Goal: Find specific page/section: Find specific page/section

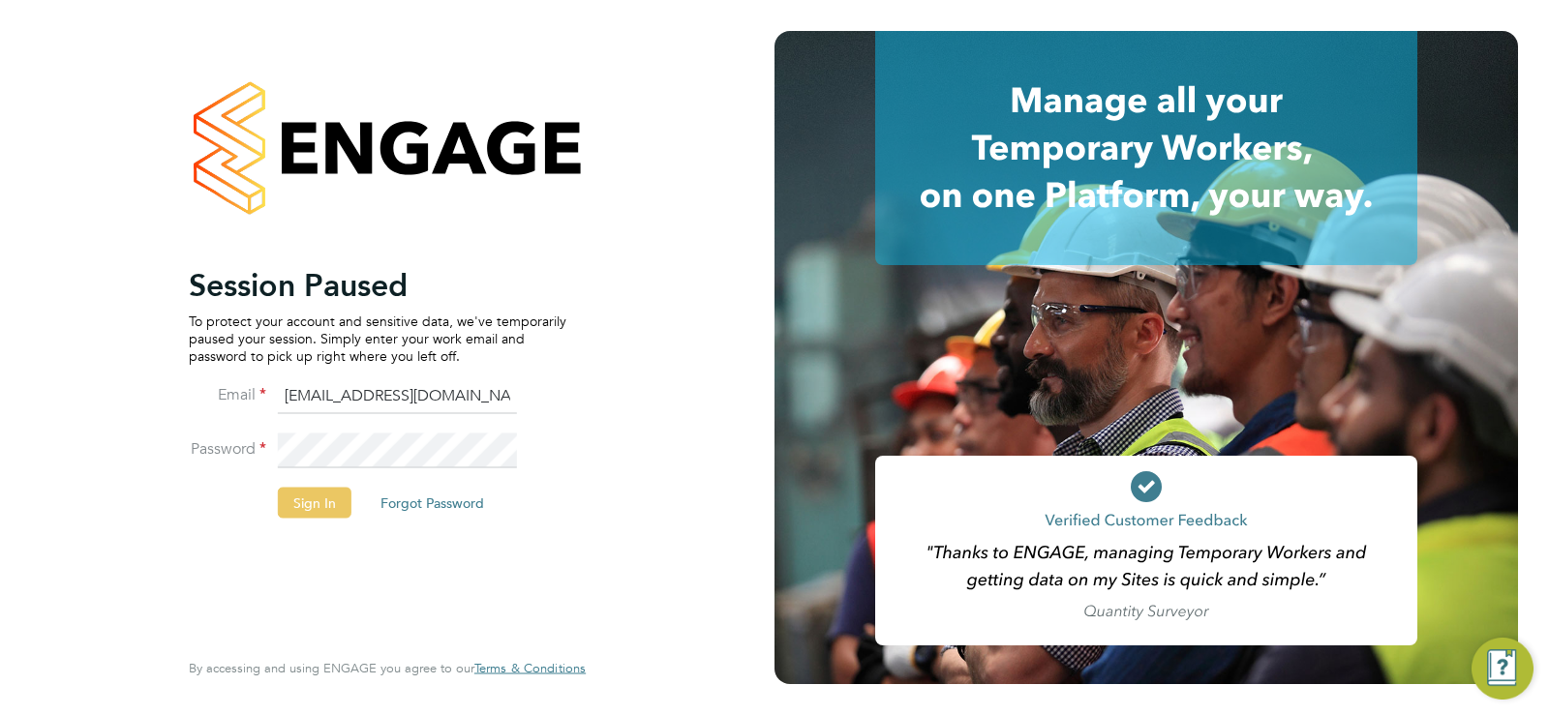
click at [312, 515] on button "Sign In" at bounding box center [315, 502] width 74 height 31
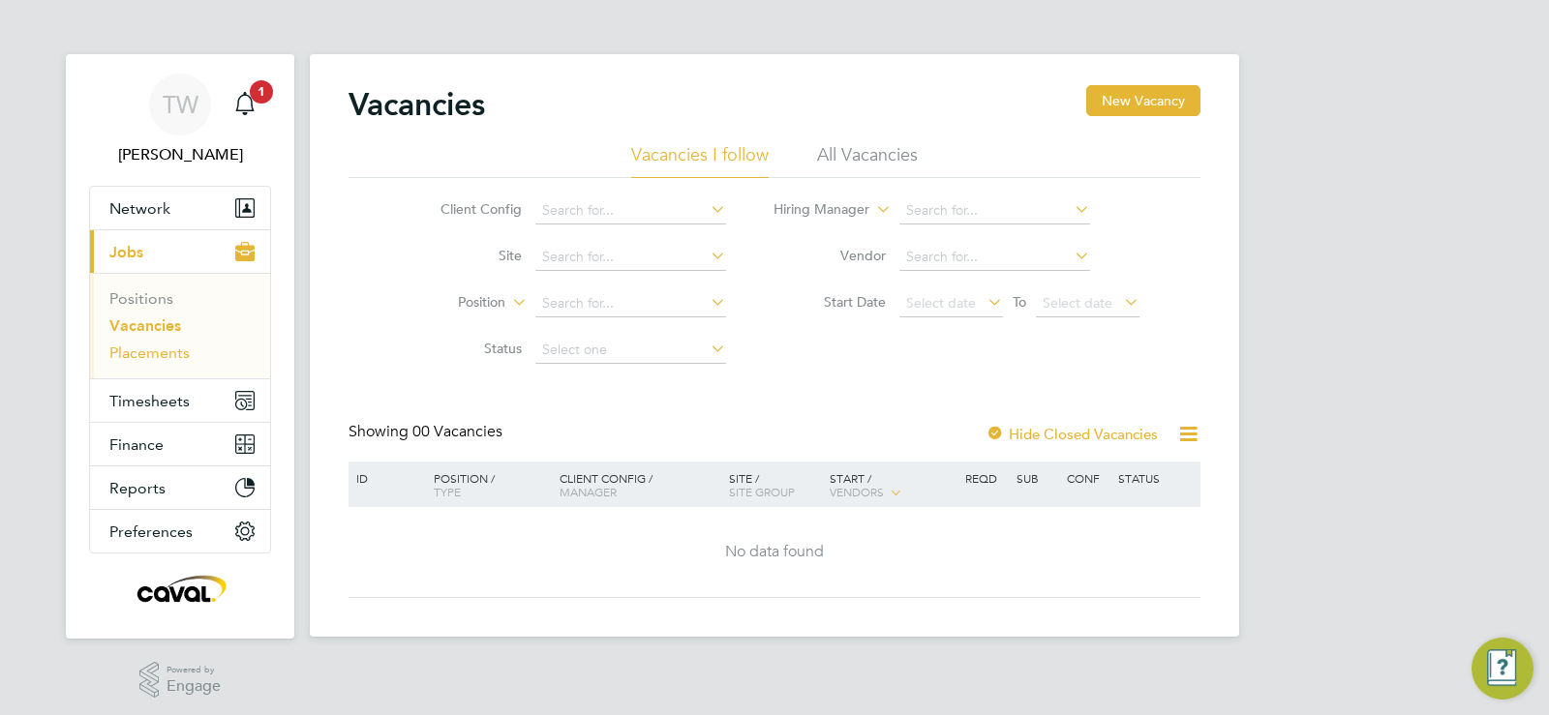
click at [171, 352] on link "Placements" at bounding box center [149, 353] width 80 height 18
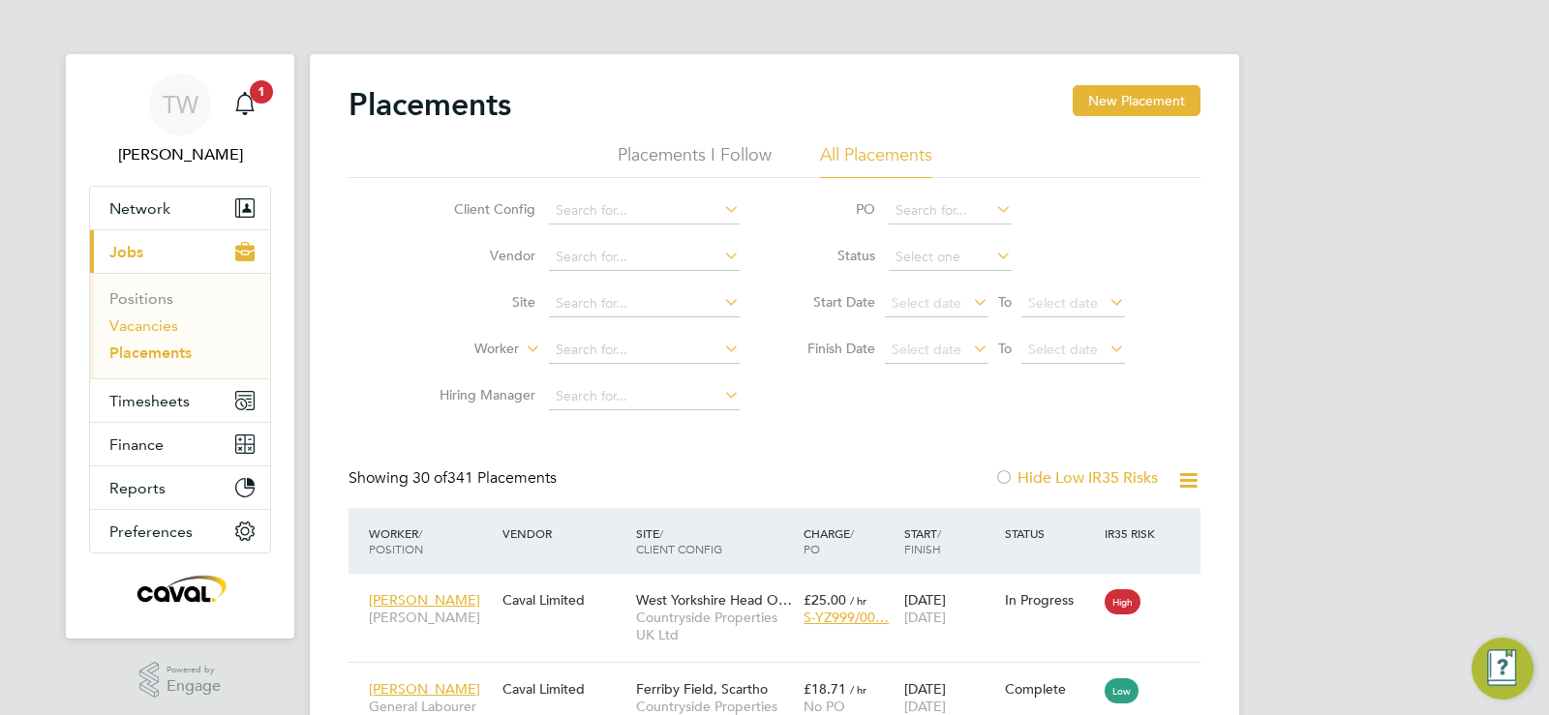
click at [143, 319] on link "Vacancies" at bounding box center [143, 326] width 69 height 18
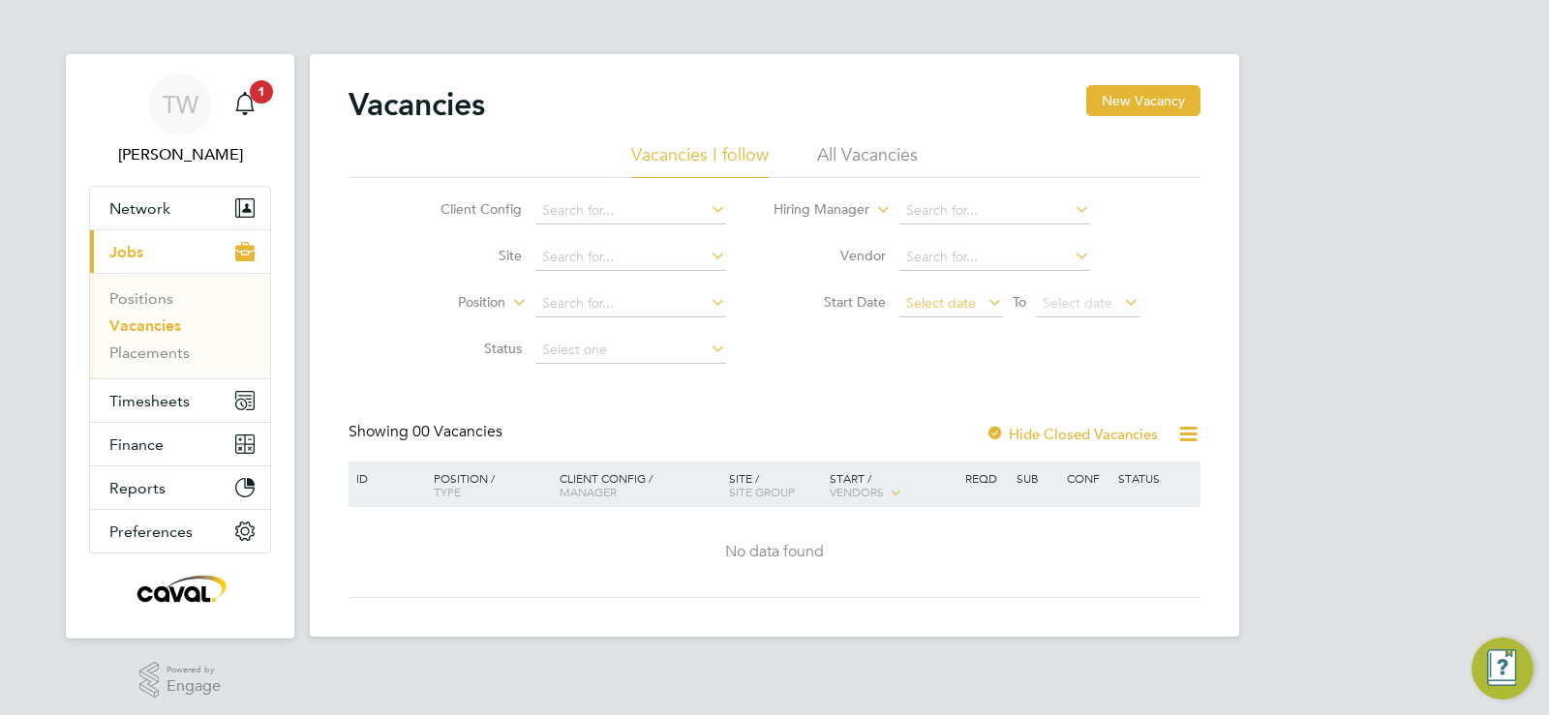
click at [928, 309] on span "Select date" at bounding box center [941, 302] width 70 height 17
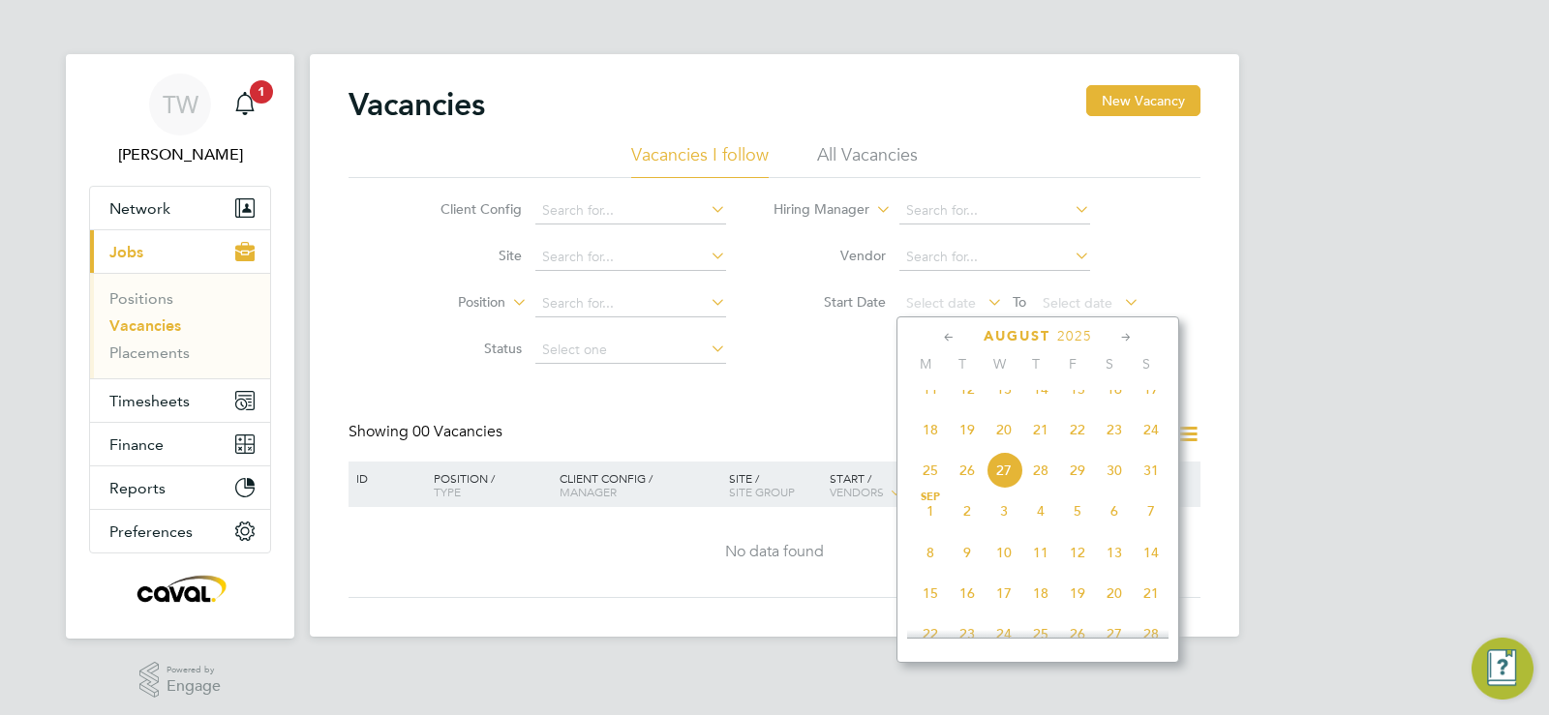
click at [931, 448] on span "18" at bounding box center [930, 429] width 37 height 37
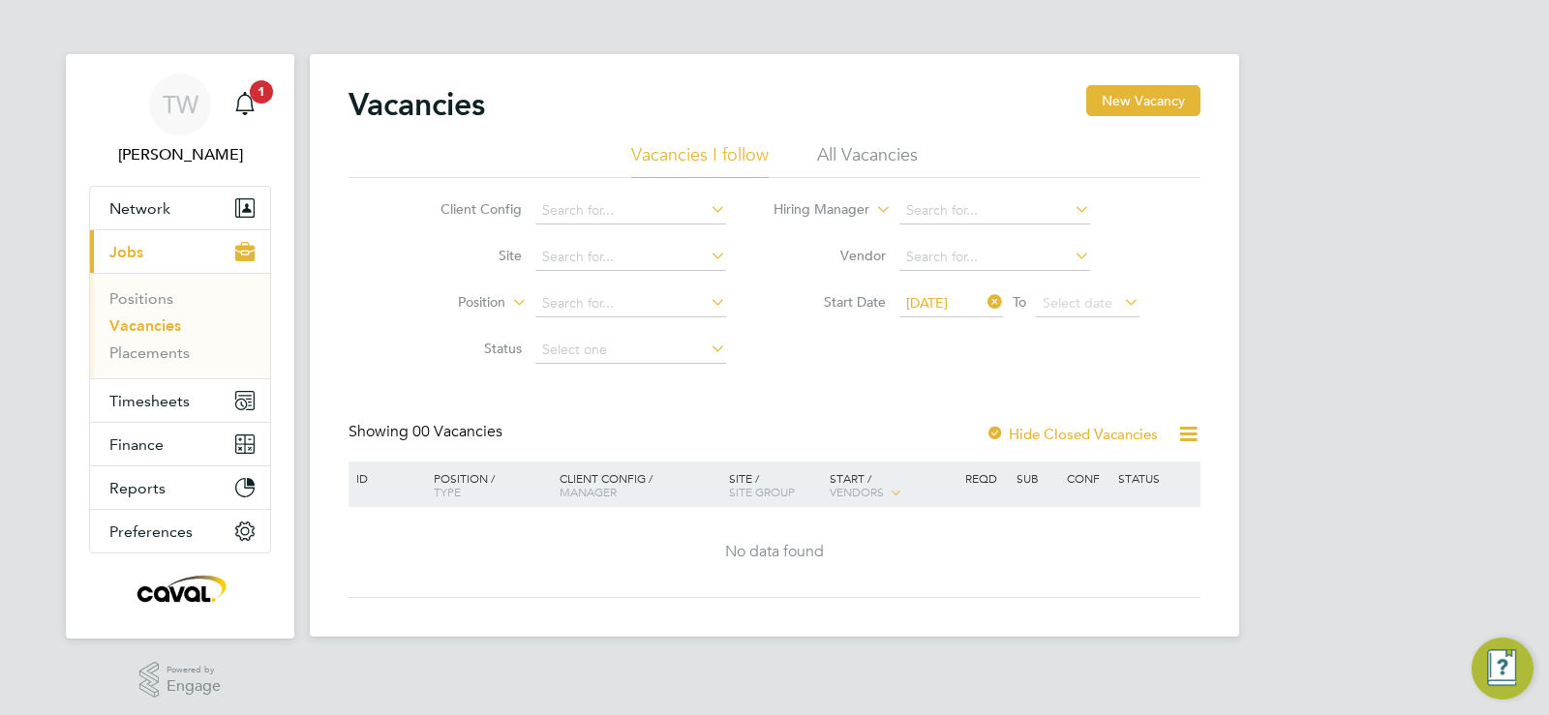
click at [934, 296] on span "18 Aug 2025" at bounding box center [927, 302] width 42 height 17
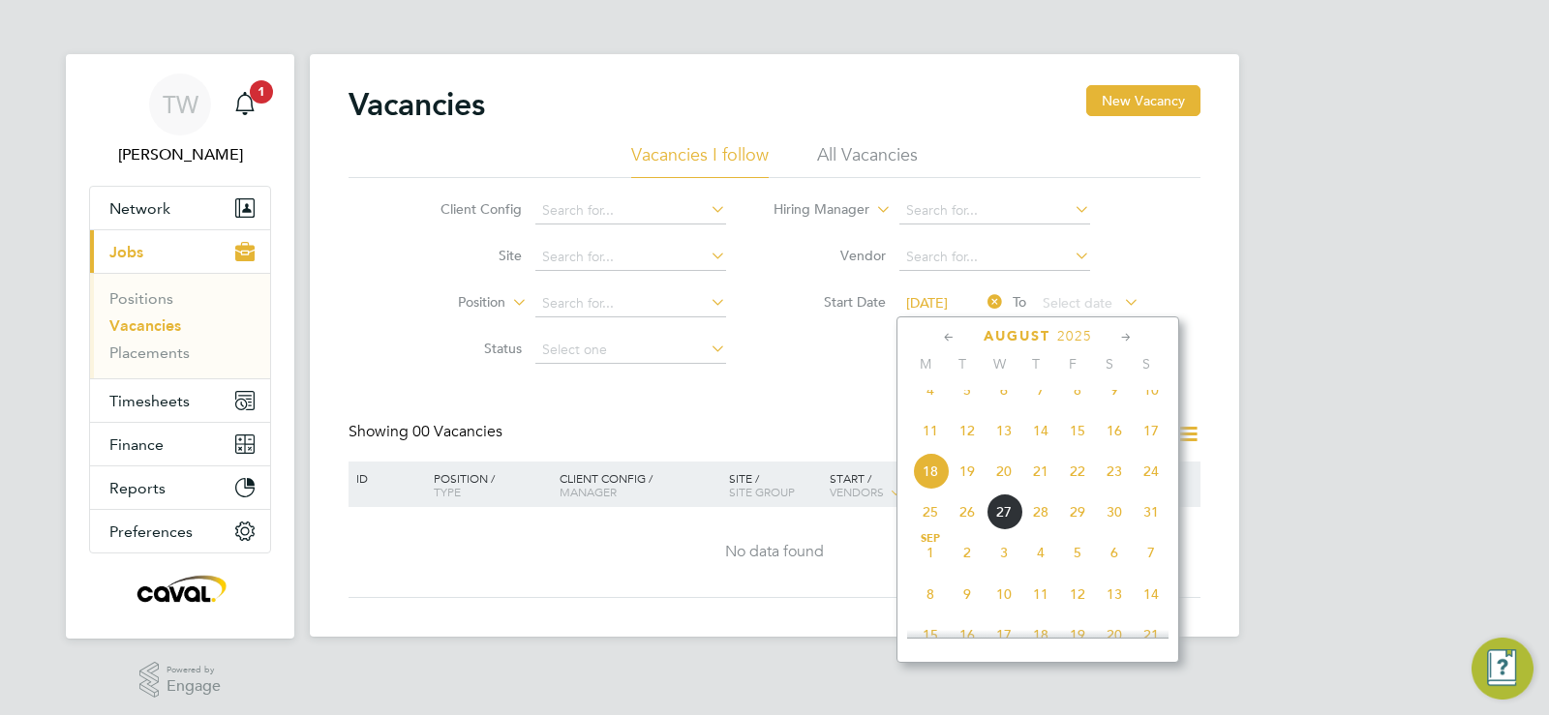
click at [929, 449] on span "11" at bounding box center [930, 430] width 37 height 37
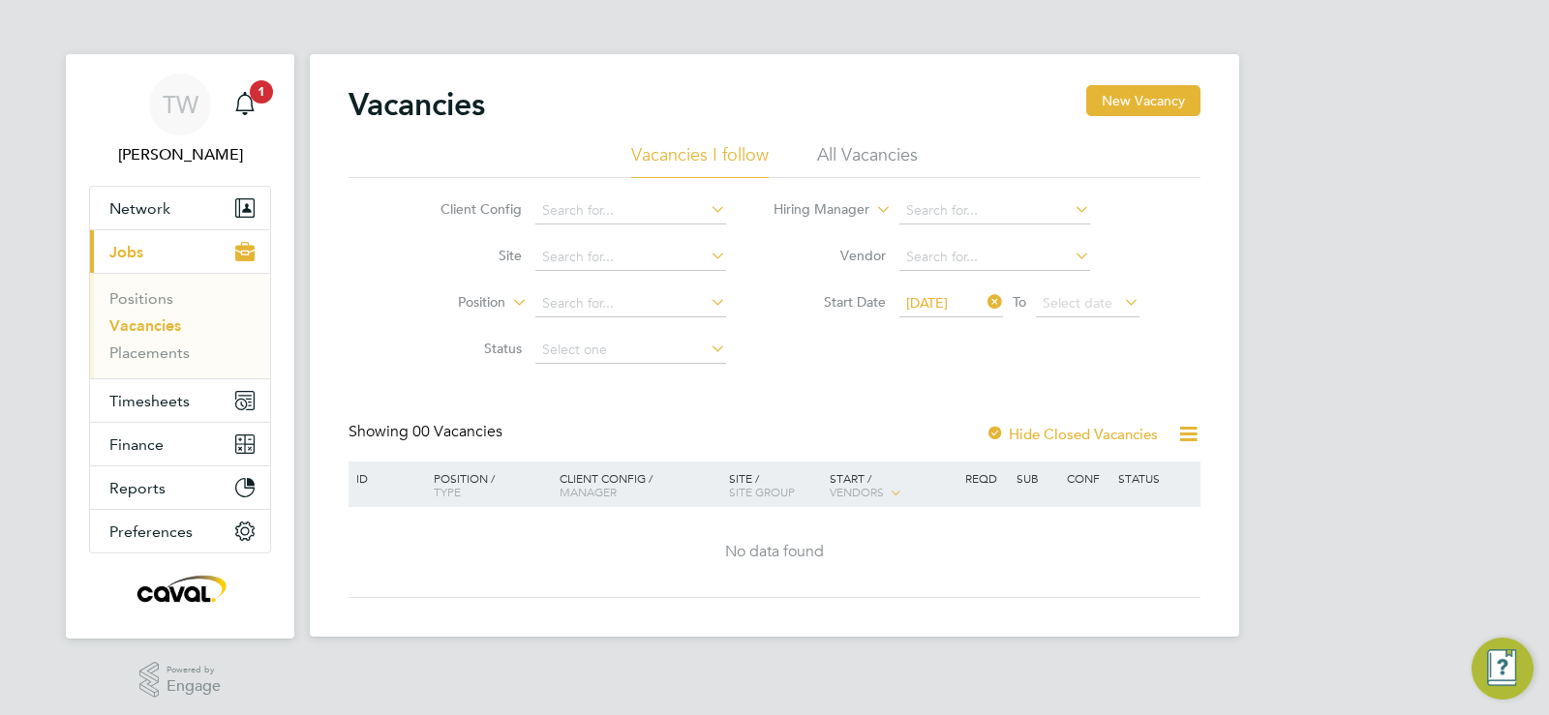
click at [166, 362] on li "Placements" at bounding box center [181, 353] width 145 height 19
click at [624, 305] on input at bounding box center [630, 303] width 191 height 27
